Goal: Information Seeking & Learning: Compare options

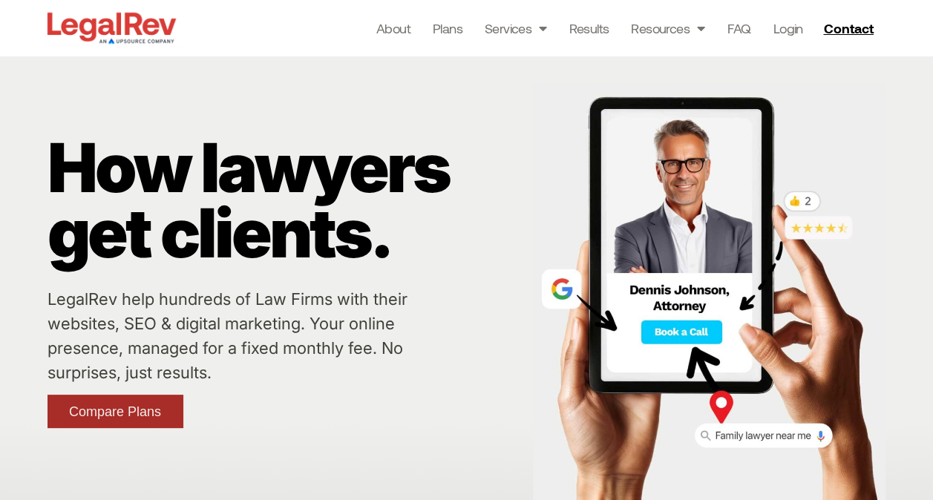
click at [110, 410] on span "Compare Plans" at bounding box center [115, 411] width 92 height 13
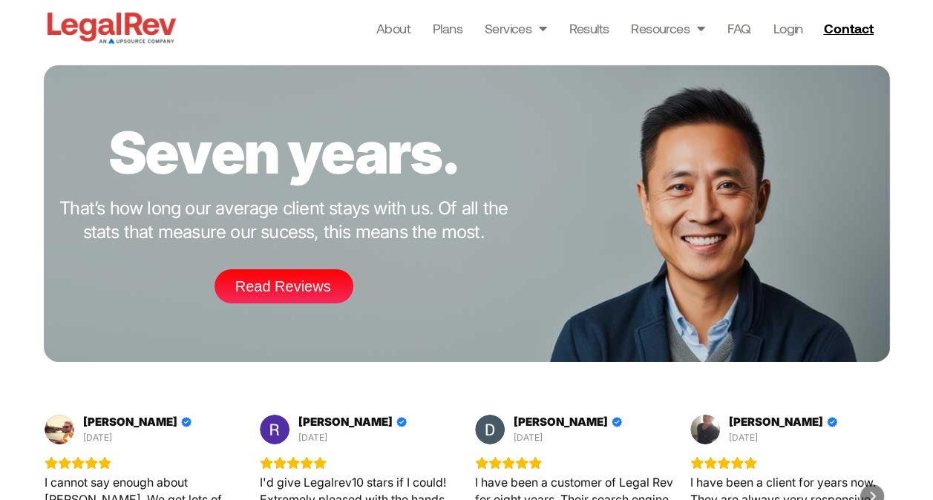
scroll to position [2273, 0]
